Goal: Find specific page/section: Find specific page/section

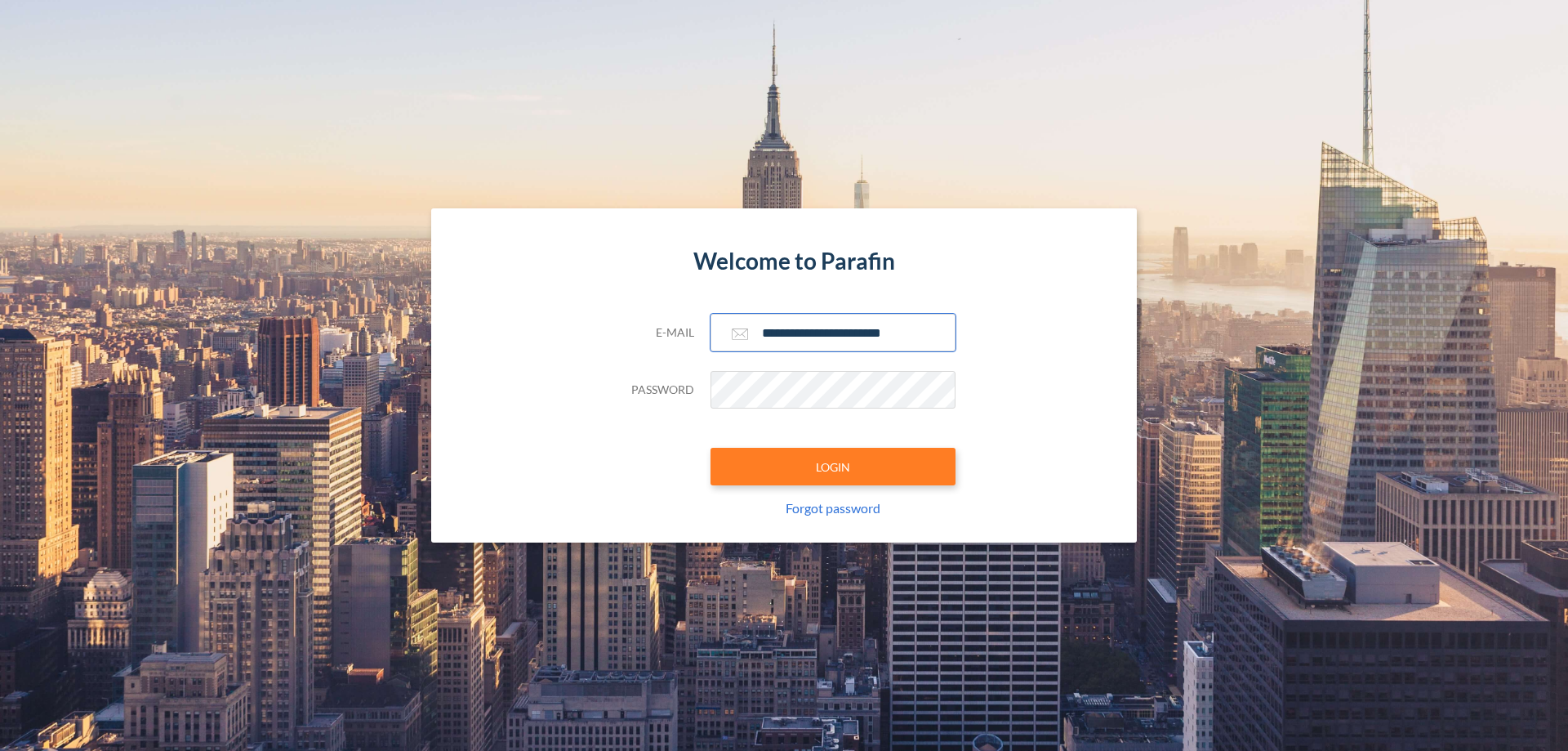
type input "**********"
click at [833, 467] on button "LOGIN" at bounding box center [833, 466] width 245 height 38
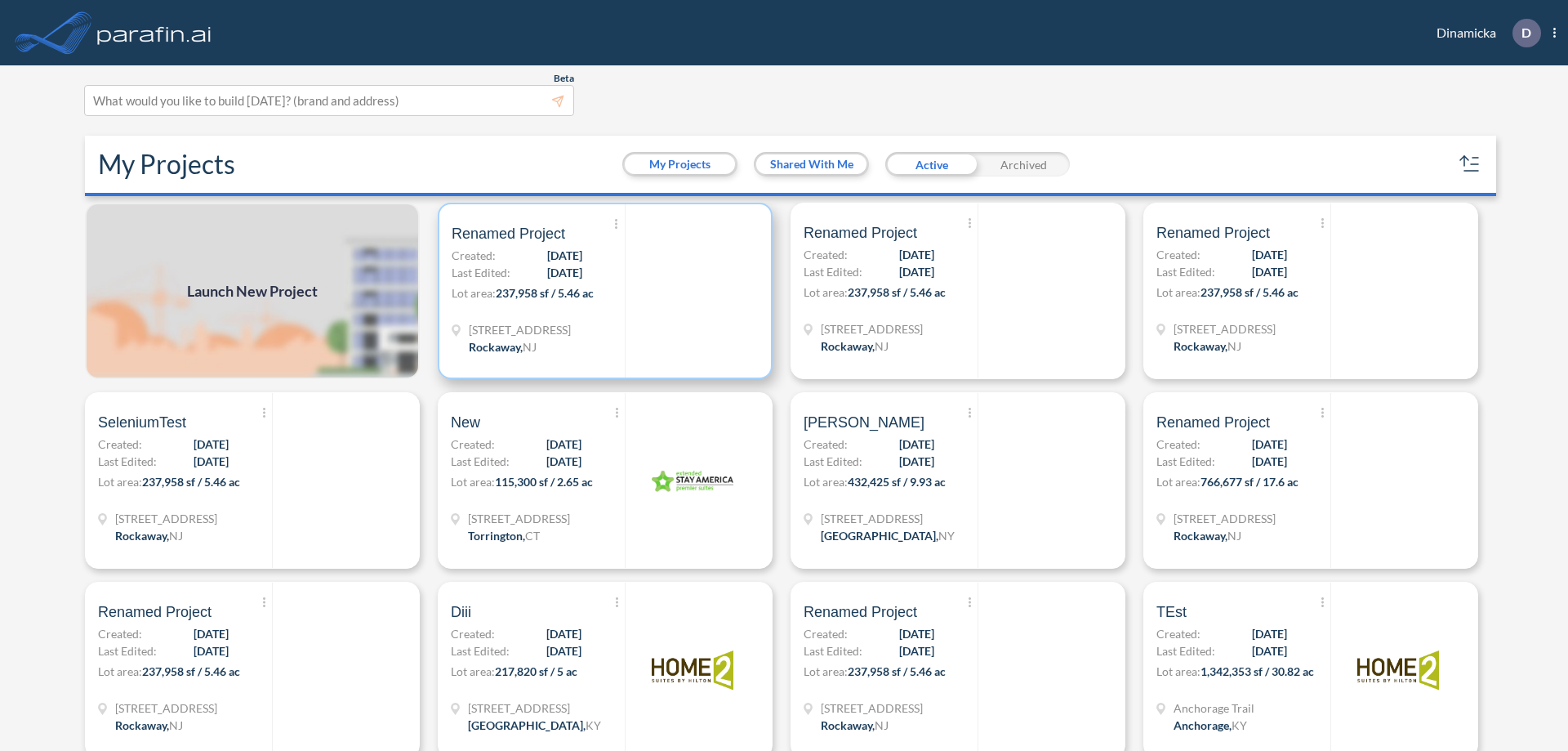
scroll to position [4, 0]
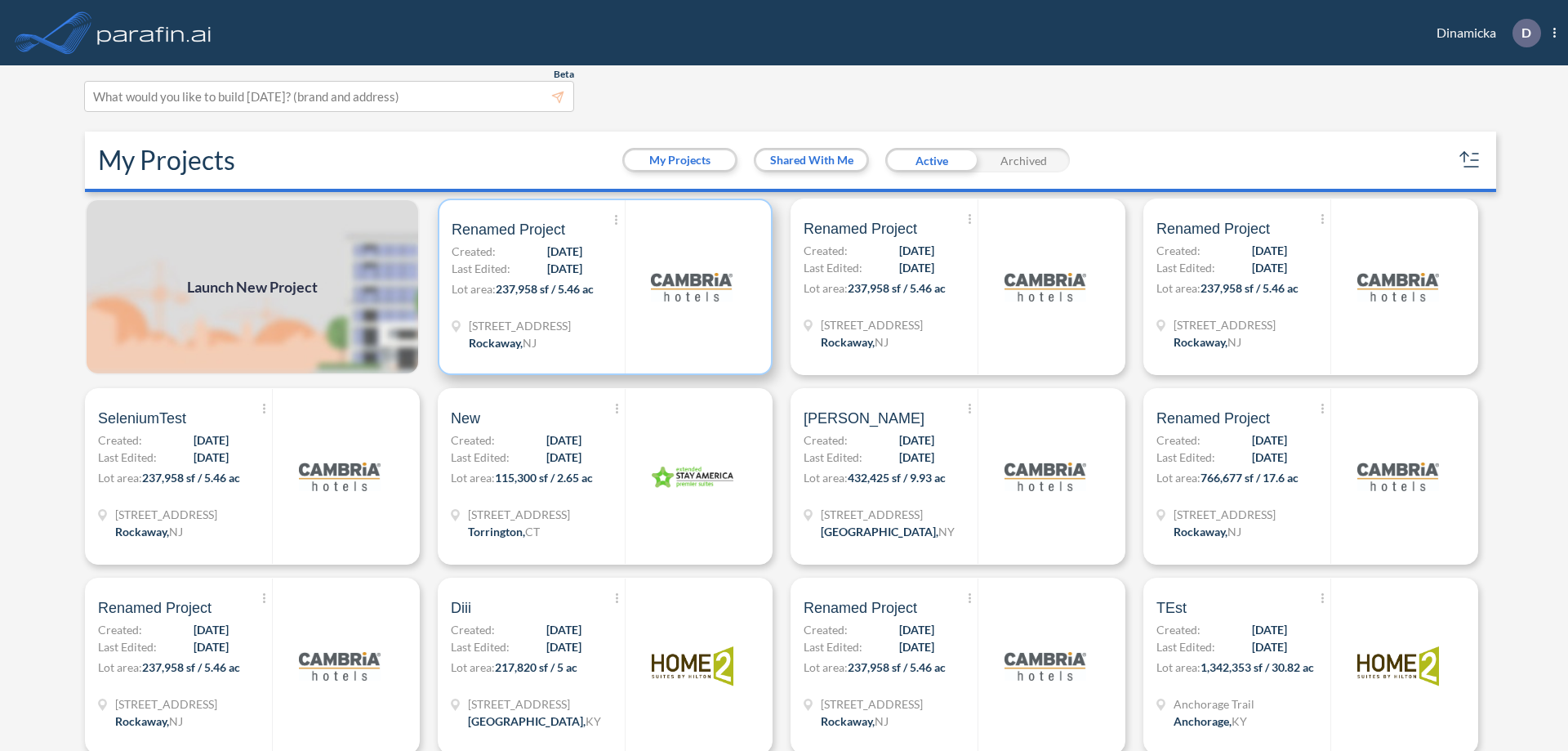
click at [602, 287] on p "Lot area: 237,958 sf / 5.46 ac" at bounding box center [538, 292] width 173 height 24
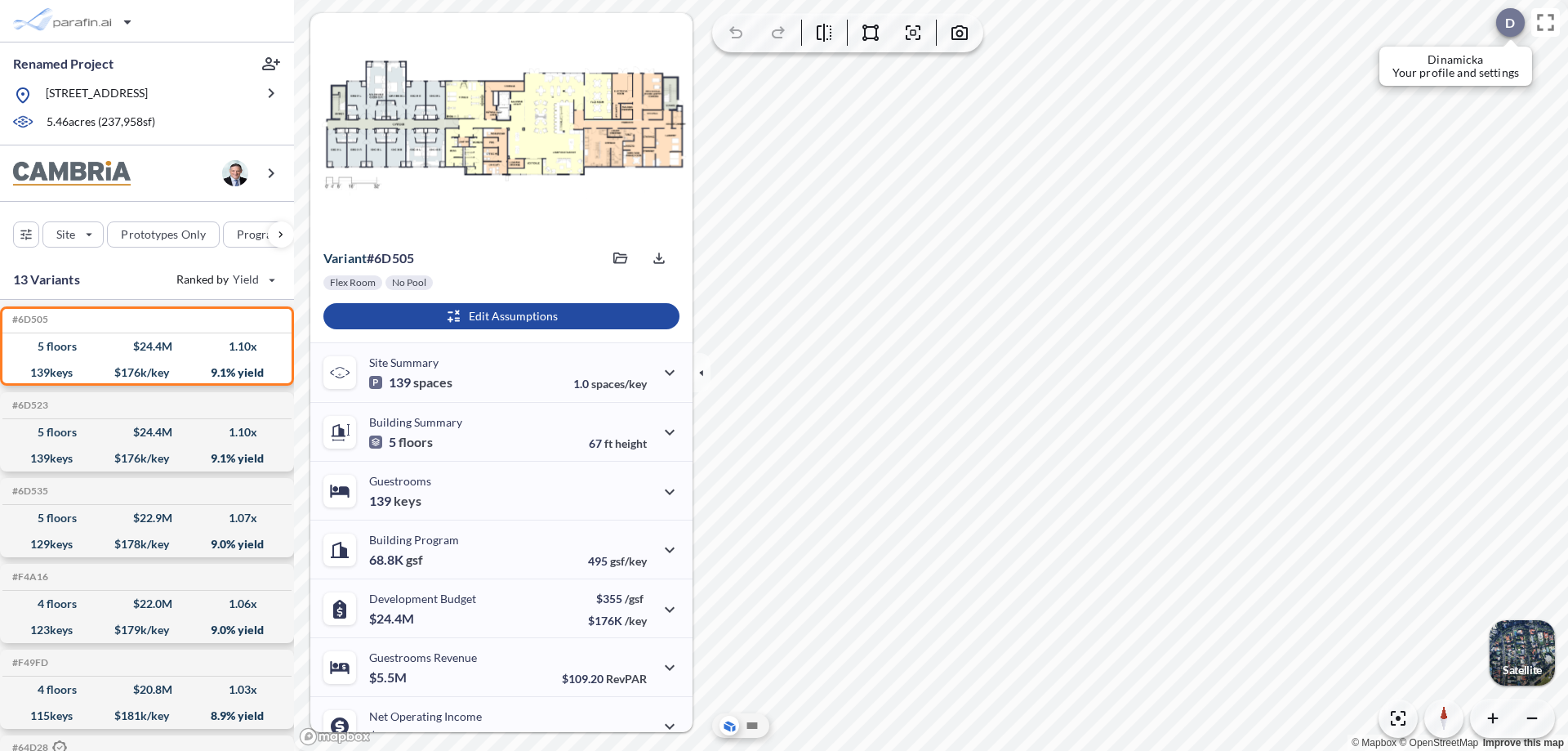
click at [1502, 22] on div at bounding box center [1511, 22] width 28 height 28
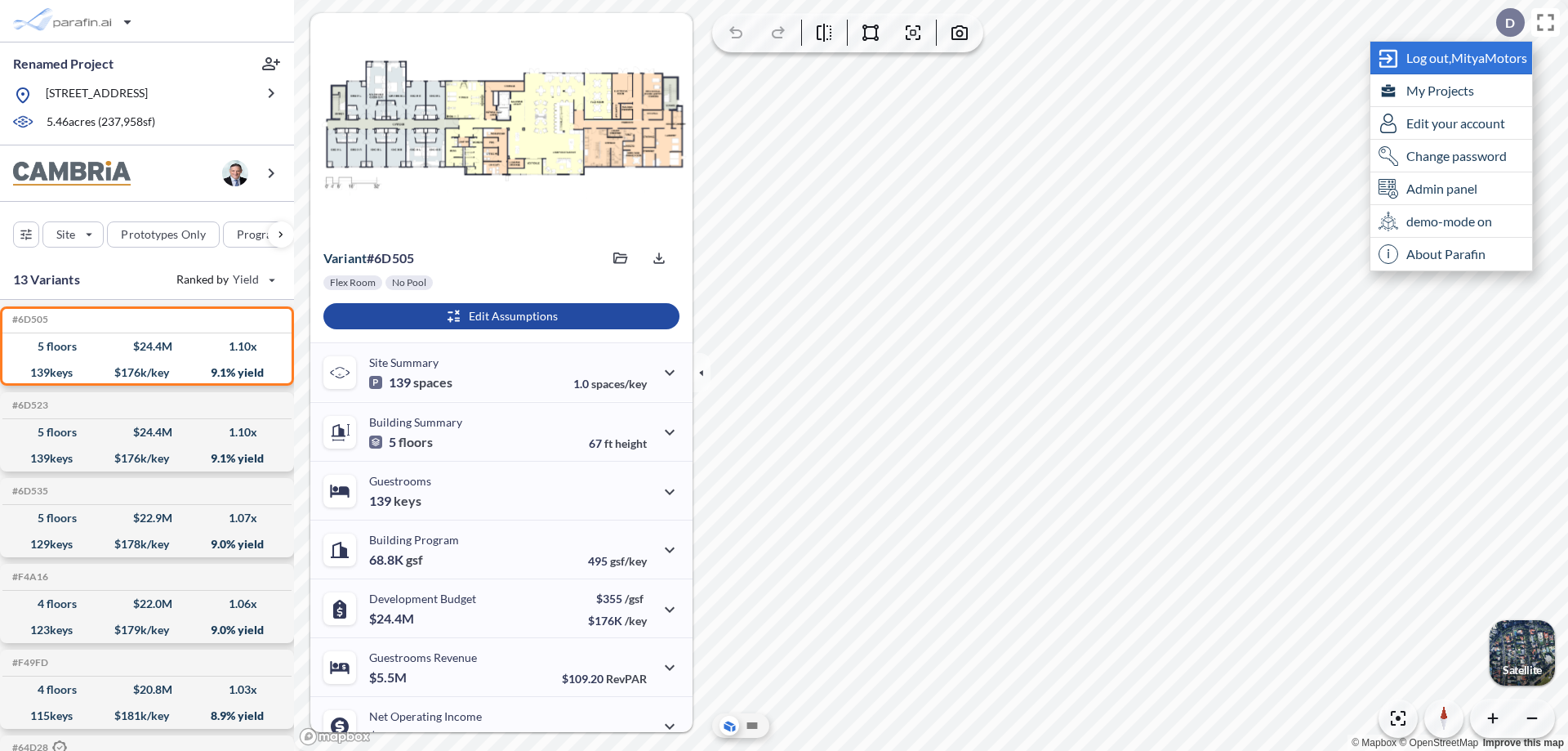
click at [1468, 57] on span "Log out, MityaMotors" at bounding box center [1467, 57] width 121 height 17
